Goal: Task Accomplishment & Management: Complete application form

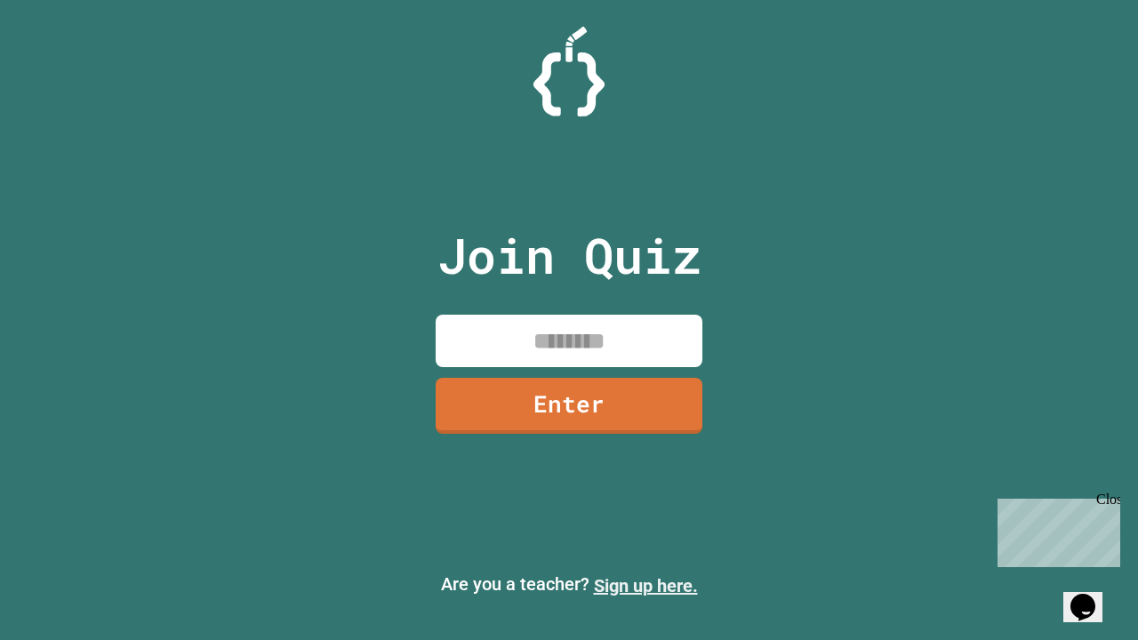
click at [646, 586] on link "Sign up here." at bounding box center [646, 585] width 104 height 21
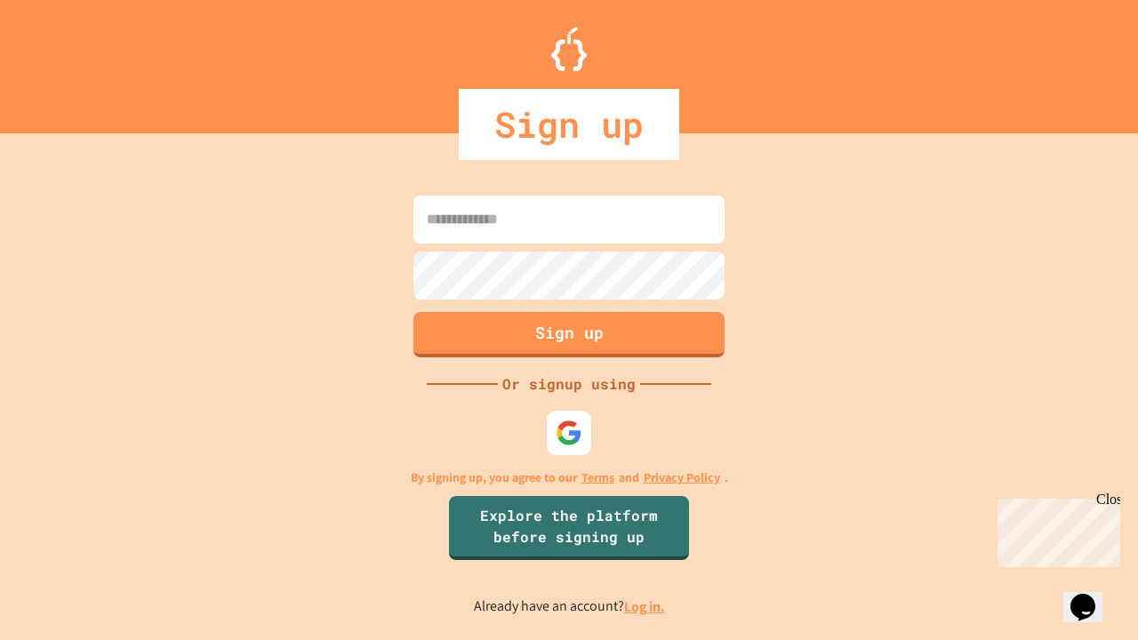
click at [646, 606] on link "Log in." at bounding box center [644, 607] width 41 height 19
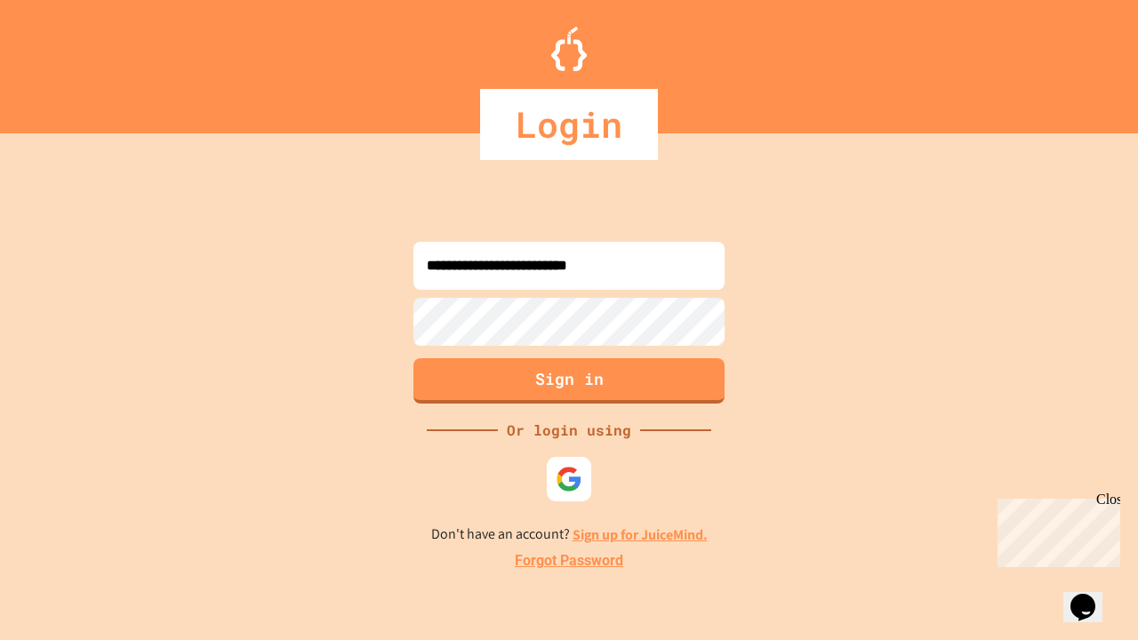
type input "**********"
